Goal: Navigation & Orientation: Find specific page/section

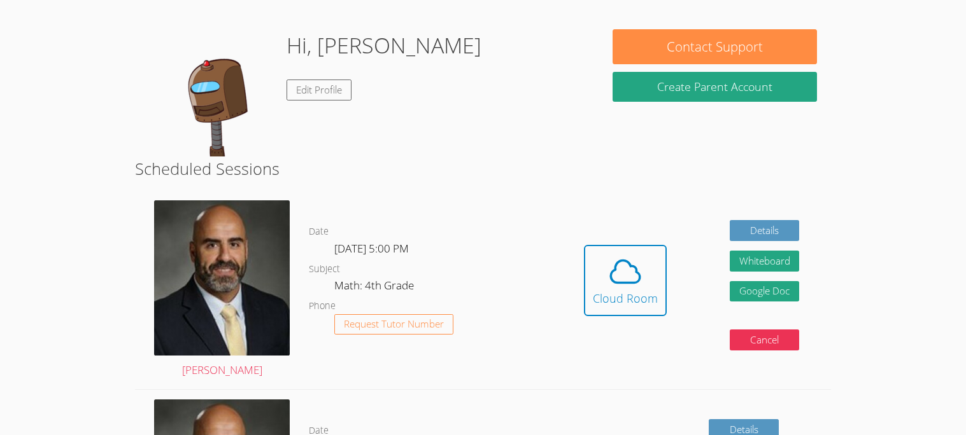
scroll to position [97, 0]
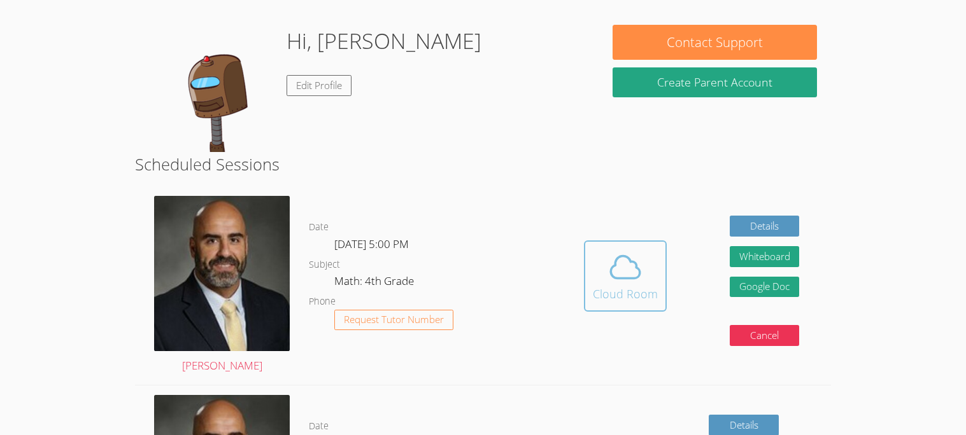
click at [628, 265] on icon at bounding box center [625, 268] width 36 height 36
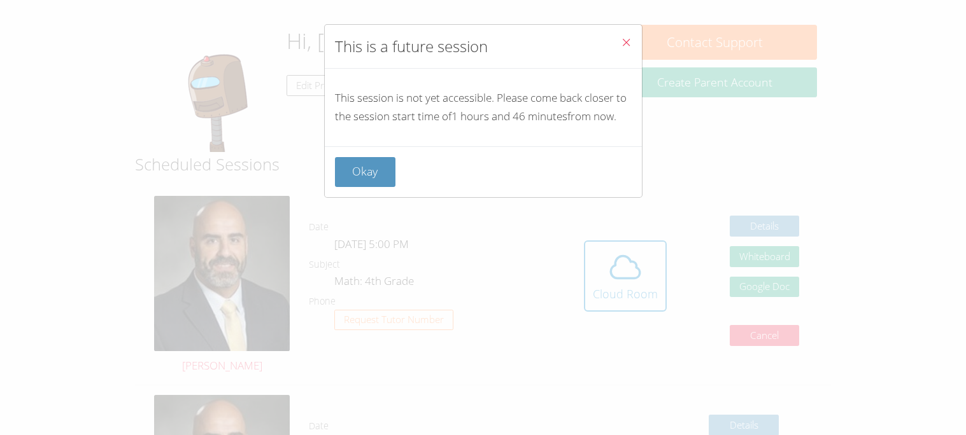
click at [363, 190] on div "Okay" at bounding box center [483, 171] width 317 height 51
click at [375, 177] on button "Okay" at bounding box center [365, 172] width 61 height 30
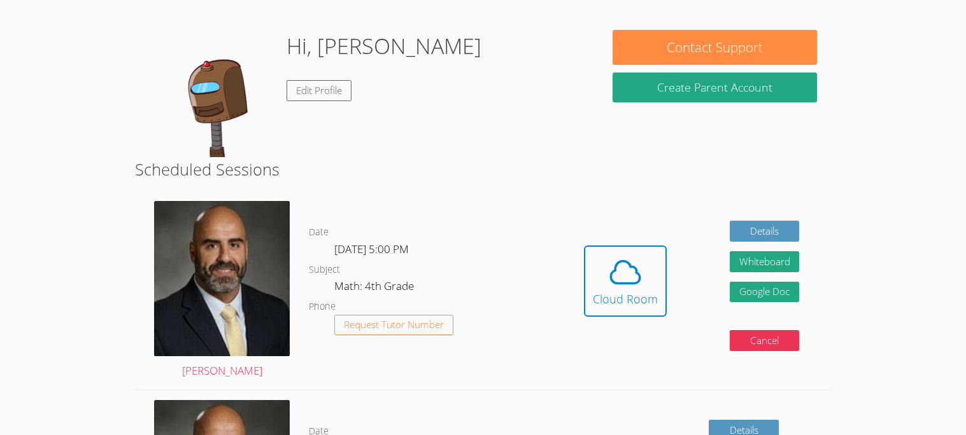
scroll to position [88, 0]
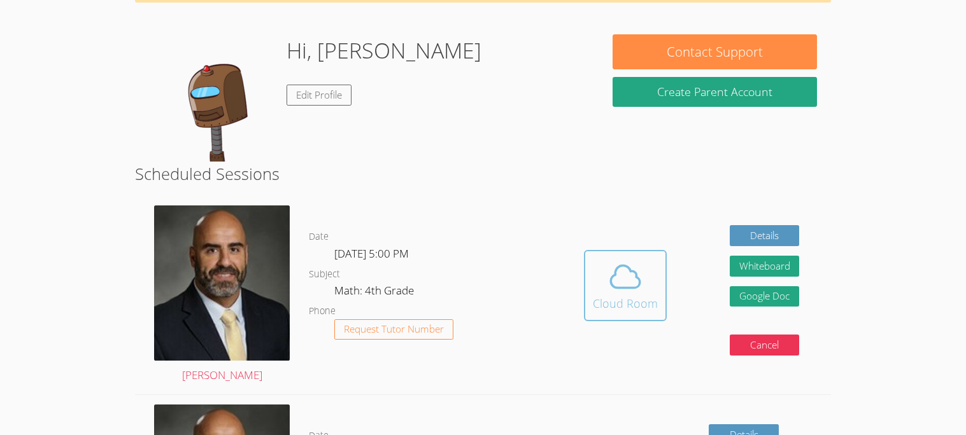
click at [623, 280] on icon at bounding box center [625, 277] width 36 height 36
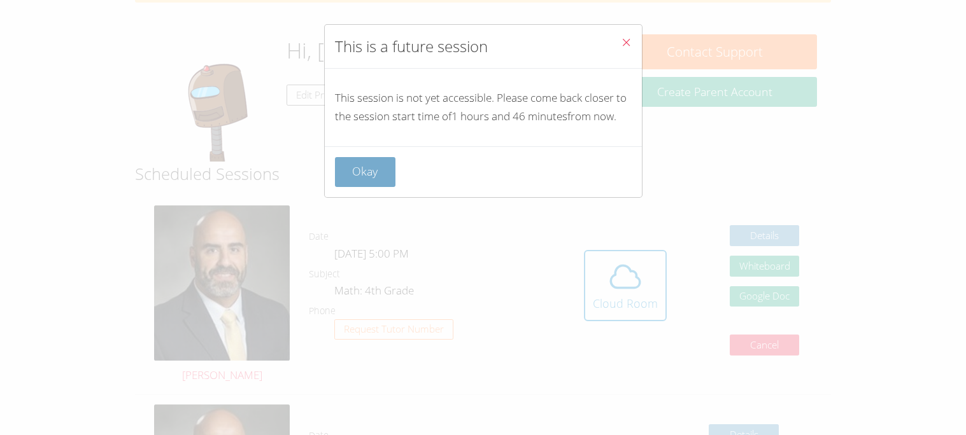
click at [369, 174] on button "Okay" at bounding box center [365, 172] width 61 height 30
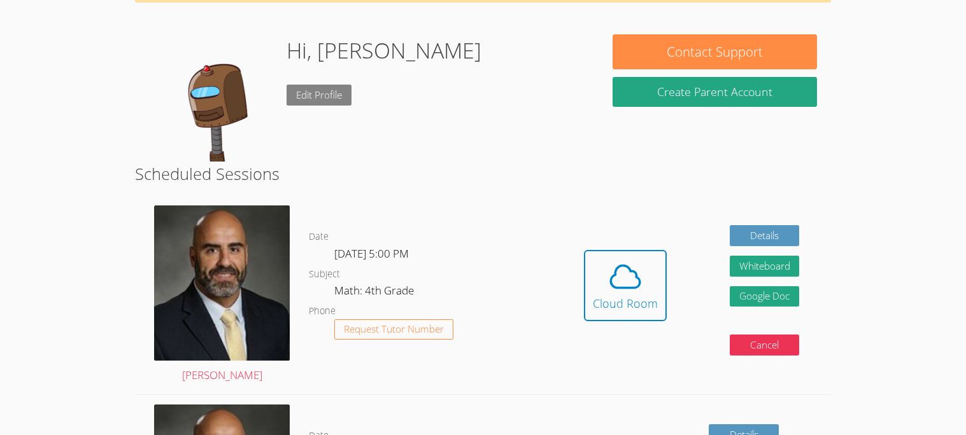
click at [315, 93] on link "Edit Profile" at bounding box center [318, 95] width 65 height 21
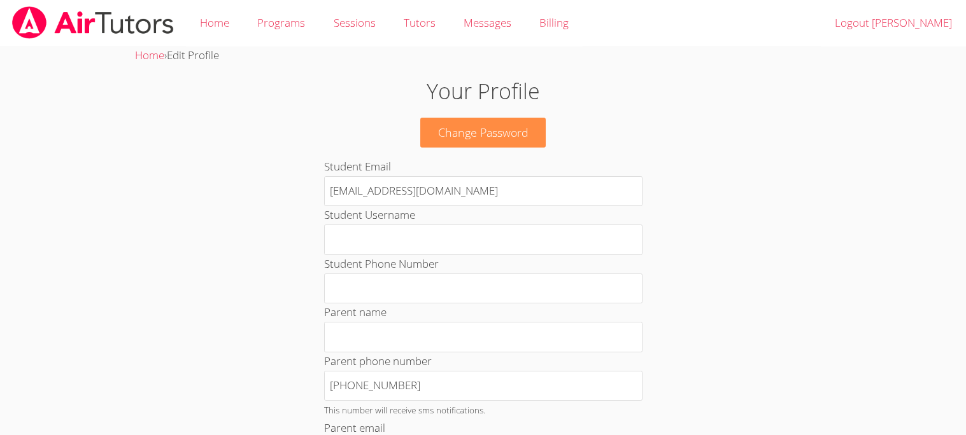
click at [144, 11] on img at bounding box center [93, 22] width 164 height 32
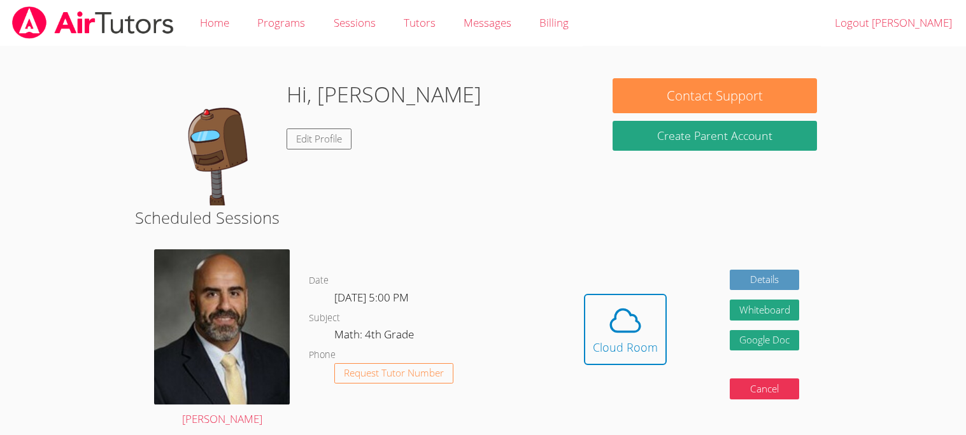
click at [339, 95] on h1 "Hi, [PERSON_NAME]" at bounding box center [383, 94] width 195 height 32
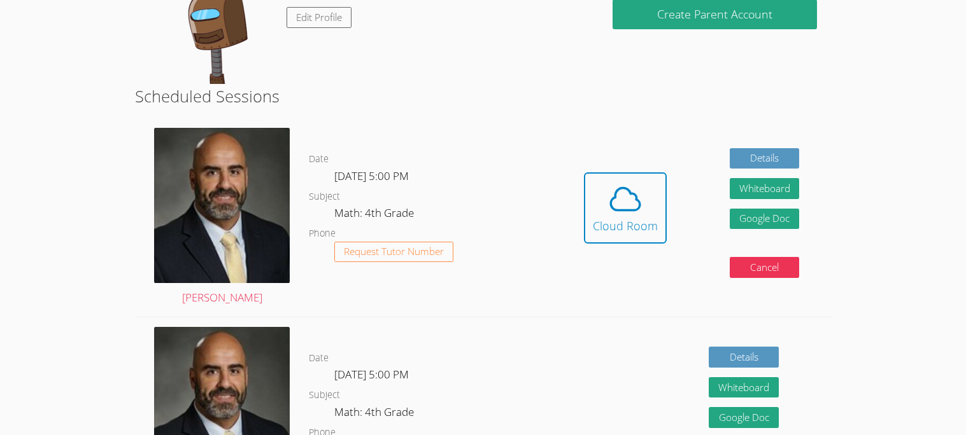
scroll to position [129, 0]
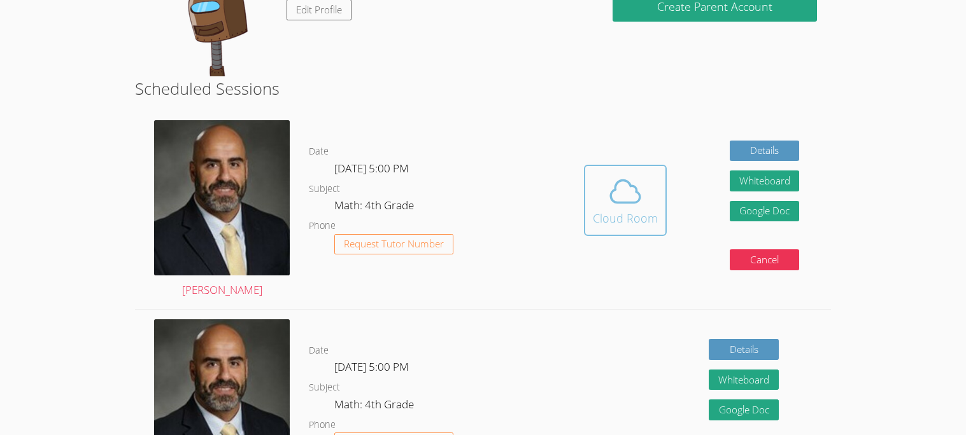
click at [602, 200] on span at bounding box center [625, 192] width 65 height 36
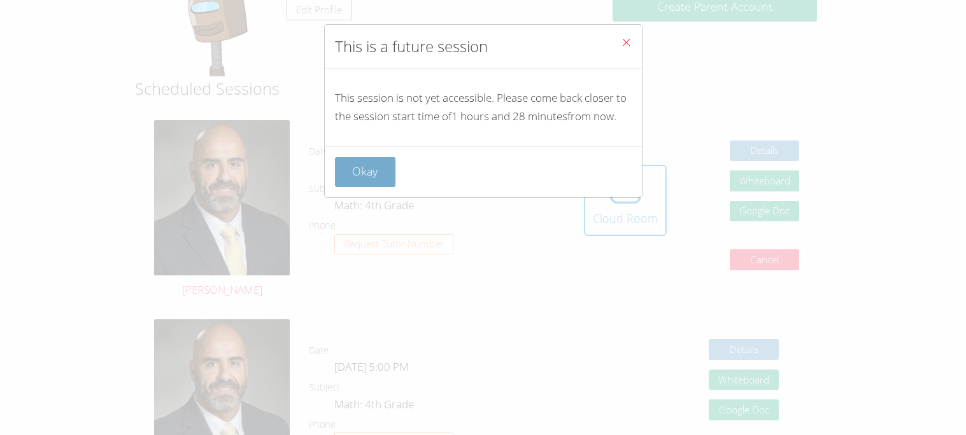
click at [336, 185] on button "Okay" at bounding box center [365, 172] width 61 height 30
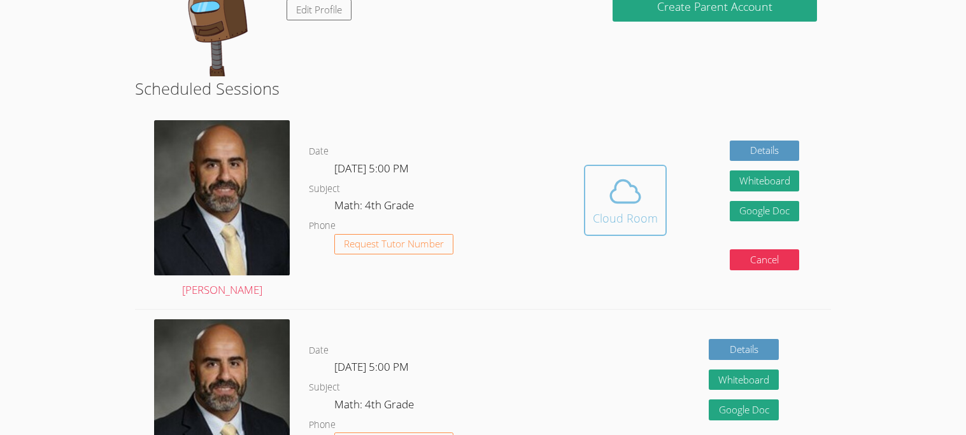
click at [648, 201] on span at bounding box center [625, 192] width 65 height 36
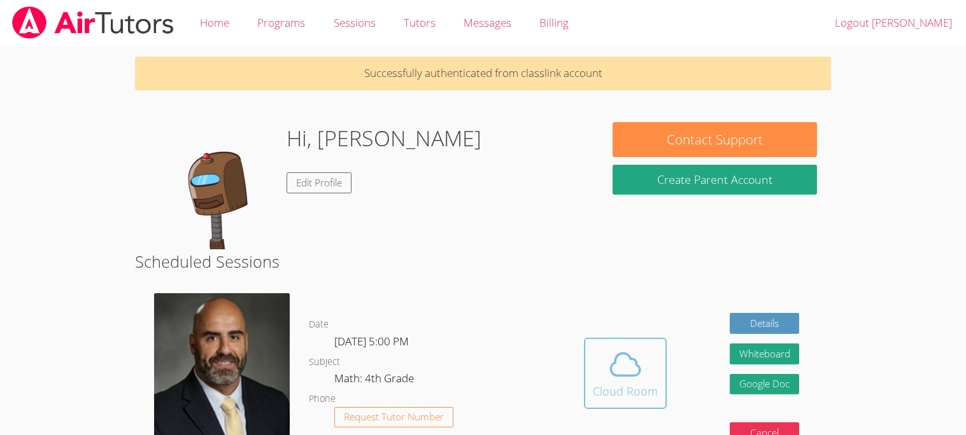
click at [660, 376] on button "Cloud Room" at bounding box center [625, 373] width 83 height 71
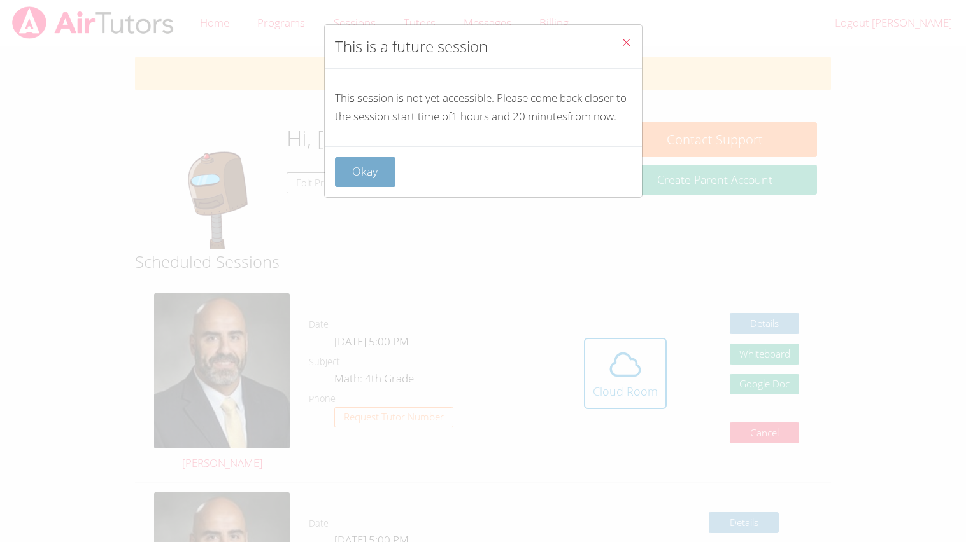
click at [367, 178] on button "Okay" at bounding box center [365, 172] width 61 height 30
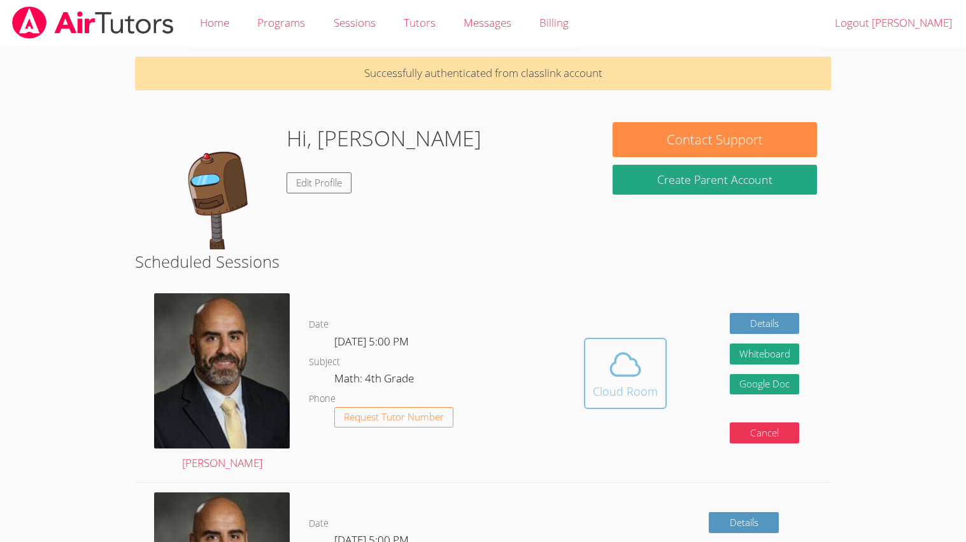
click at [618, 397] on div "Cloud Room" at bounding box center [625, 392] width 65 height 18
